Goal: Find specific fact: Find specific fact

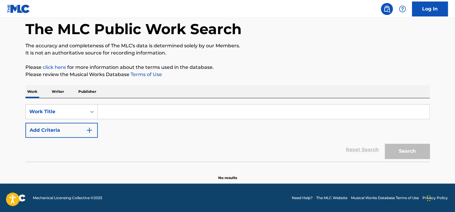
click at [56, 92] on p "Writer" at bounding box center [58, 91] width 16 height 13
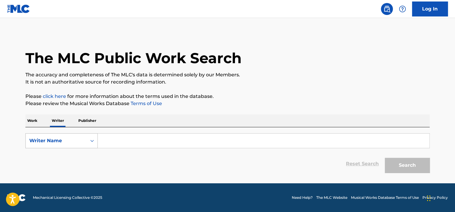
click at [62, 141] on div "Writer Name" at bounding box center [56, 140] width 54 height 7
click at [66, 153] on div "Writer IPI" at bounding box center [62, 155] width 72 height 15
click at [105, 140] on input "Search Form" at bounding box center [264, 140] width 332 height 14
type input "01149553539"
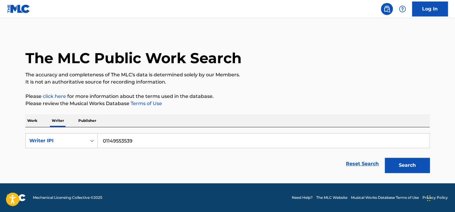
click at [421, 167] on button "Search" at bounding box center [407, 165] width 45 height 15
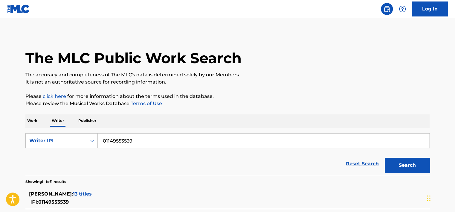
scroll to position [56, 0]
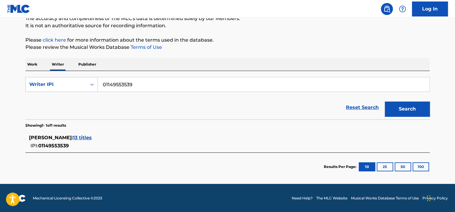
click at [140, 147] on div "[PERSON_NAME] : 13 titles IPI: 01149553539" at bounding box center [220, 141] width 382 height 15
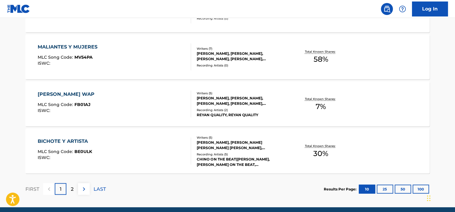
scroll to position [497, 0]
click at [84, 193] on button at bounding box center [84, 189] width 12 height 12
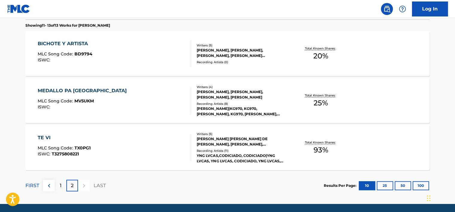
scroll to position [171, 0]
